Goal: Transaction & Acquisition: Book appointment/travel/reservation

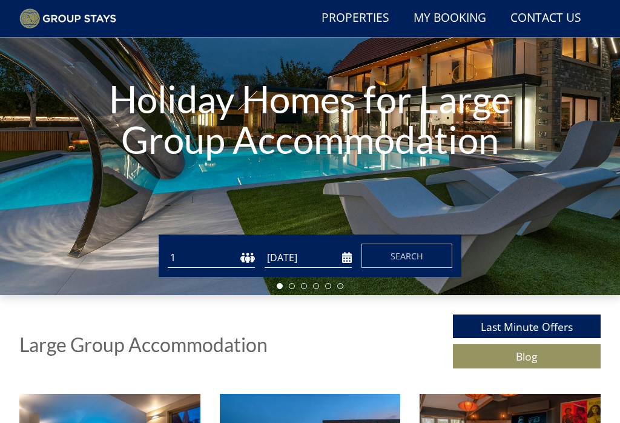
scroll to position [116, 0]
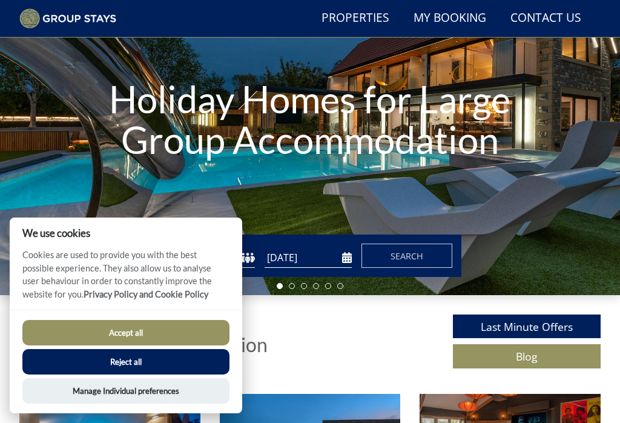
click at [161, 345] on button "Accept all" at bounding box center [125, 332] width 207 height 25
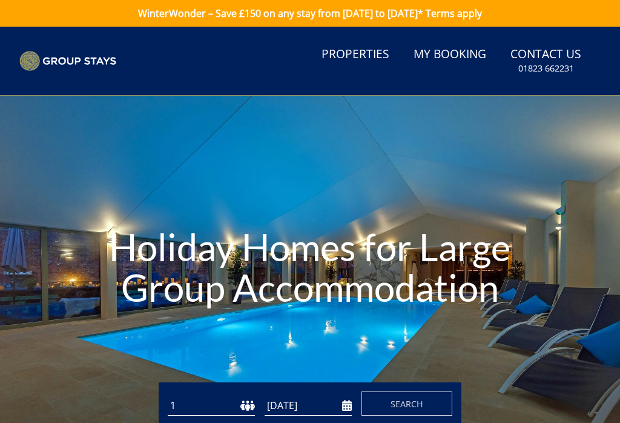
click at [357, 59] on link "Properties" at bounding box center [356, 54] width 78 height 27
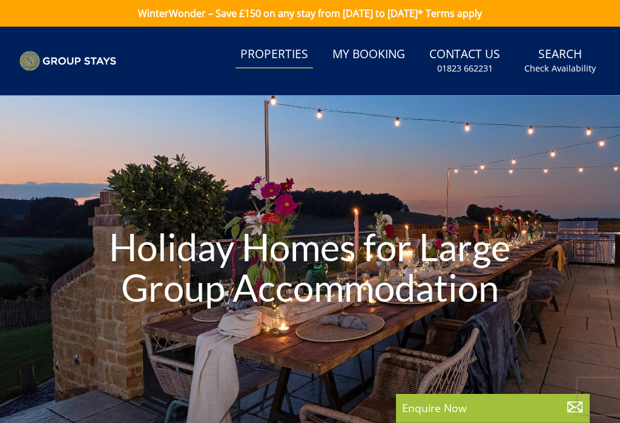
scroll to position [304, 0]
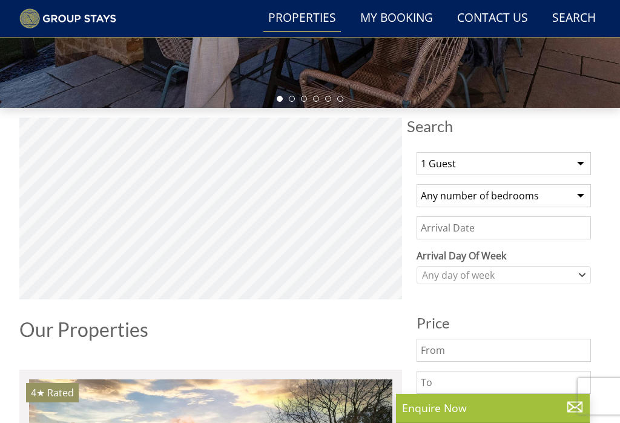
click at [571, 192] on select "Any number of bedrooms 3 Bedrooms 4 Bedrooms 5 Bedrooms 6 Bedrooms 7 Bedrooms 8…" at bounding box center [504, 195] width 174 height 23
select select "6"
click at [574, 159] on select "1 Guest 2 Guests 3 Guests 4 Guests 5 Guests 6 Guests 7 Guests 8 Guests 9 Guests…" at bounding box center [504, 163] width 174 height 23
click at [573, 161] on select "1 Guest 2 Guests 3 Guests 4 Guests 5 Guests 6 Guests 7 Guests 8 Guests 9 Guests…" at bounding box center [504, 163] width 174 height 23
select select "14"
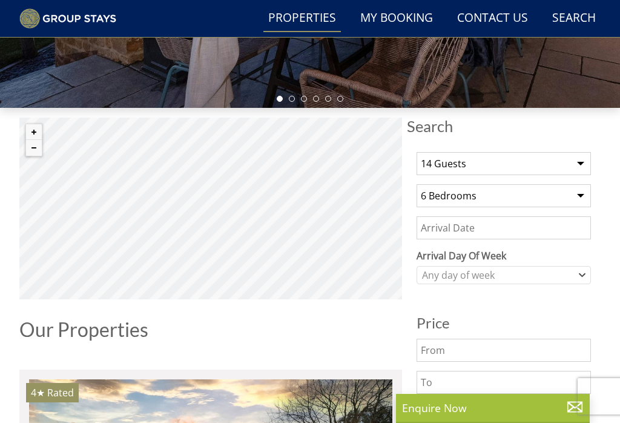
click at [577, 193] on select "Any number of bedrooms 3 Bedrooms 4 Bedrooms 5 Bedrooms 6 Bedrooms 7 Bedrooms 8…" at bounding box center [504, 195] width 174 height 23
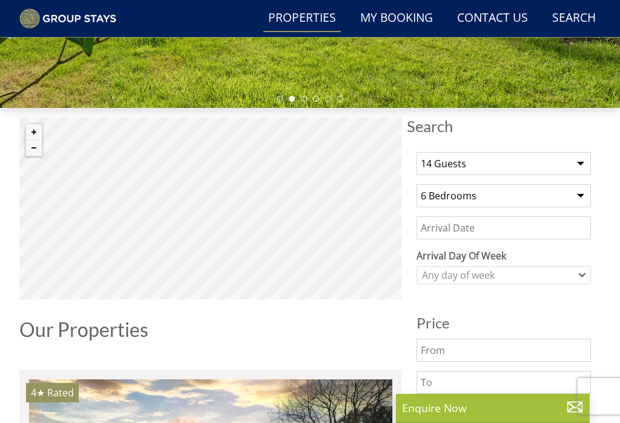
select select "8"
click at [545, 276] on div "Any day of week" at bounding box center [497, 274] width 157 height 13
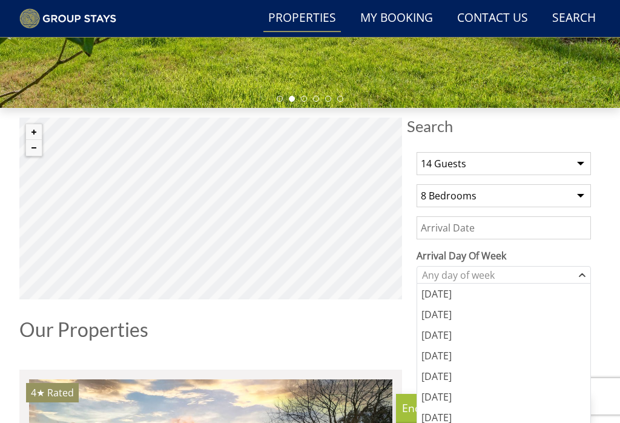
click at [448, 396] on div "[DATE]" at bounding box center [503, 397] width 173 height 21
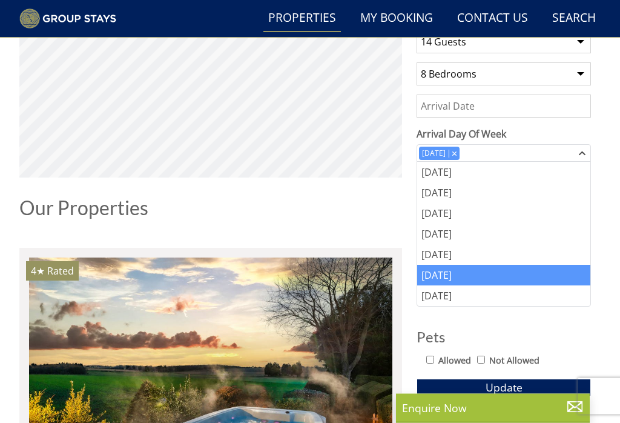
scroll to position [425, 0]
click at [528, 330] on h3 "Pets" at bounding box center [504, 337] width 174 height 16
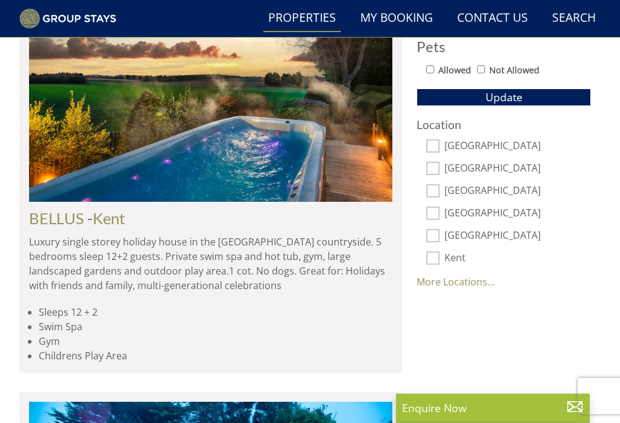
scroll to position [716, 0]
click at [470, 282] on link "More Locations..." at bounding box center [456, 281] width 78 height 13
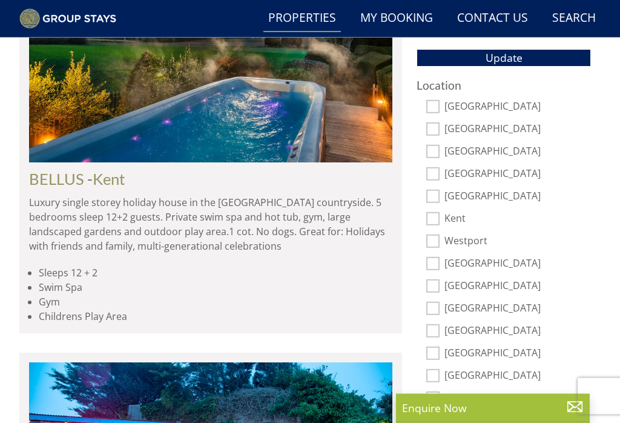
scroll to position [755, 0]
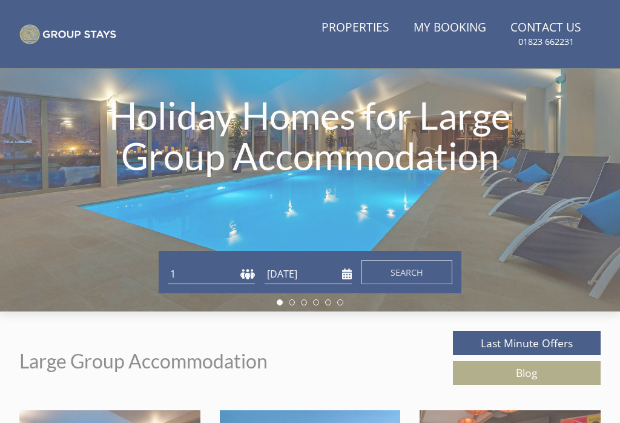
scroll to position [107, 0]
